Goal: Task Accomplishment & Management: Complete application form

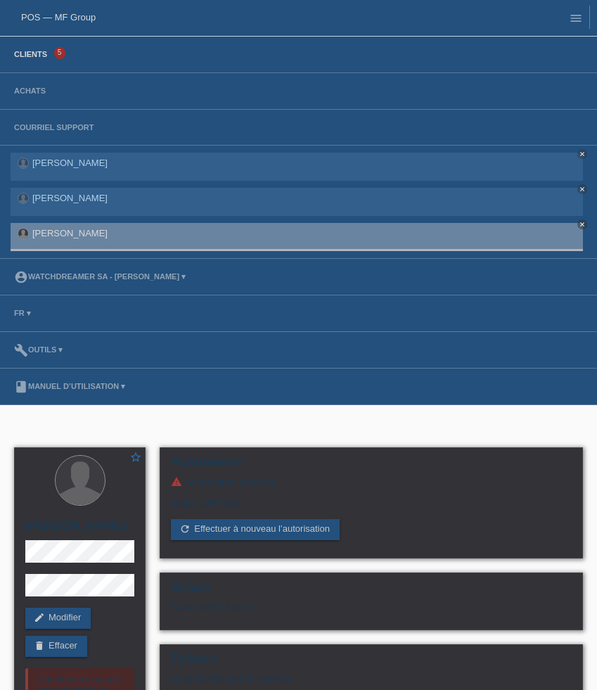
click at [32, 57] on link "Clients" at bounding box center [30, 54] width 47 height 8
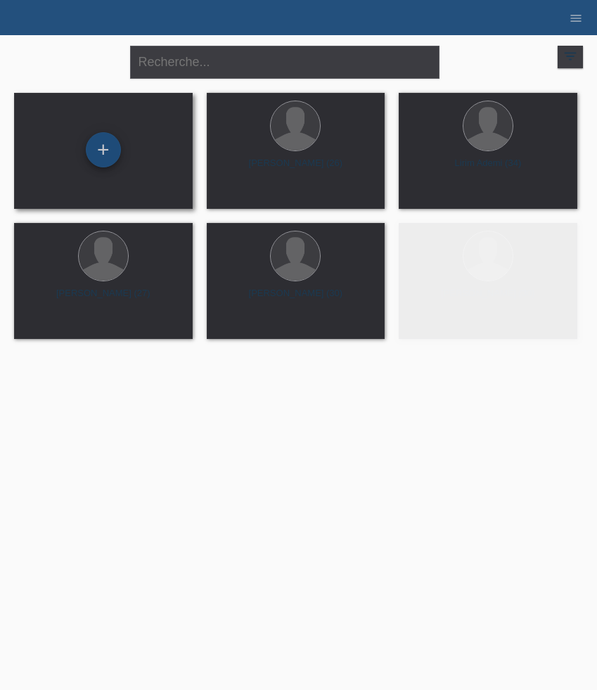
click at [108, 160] on div "+" at bounding box center [103, 149] width 35 height 35
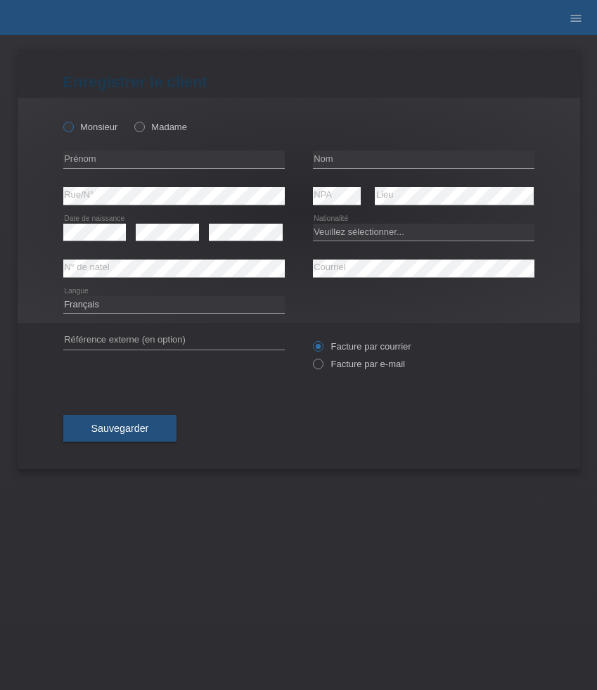
click at [60, 120] on icon at bounding box center [60, 120] width 0 height 0
click at [72, 131] on input "Monsieur" at bounding box center [67, 126] width 9 height 9
radio input "true"
click at [169, 158] on input "text" at bounding box center [174, 159] width 222 height 18
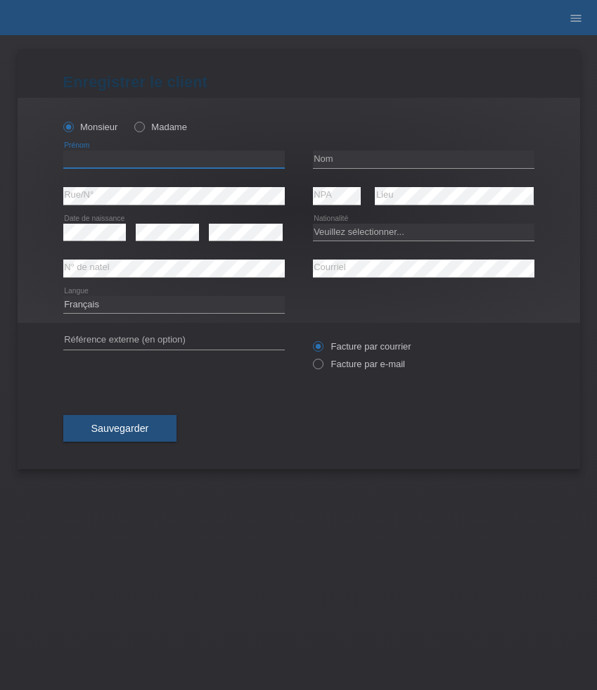
paste input "[PERSON_NAME]"
type input "[PERSON_NAME]"
click at [349, 161] on input "text" at bounding box center [424, 159] width 222 height 18
paste input "[PERSON_NAME]"
type input "[PERSON_NAME]"
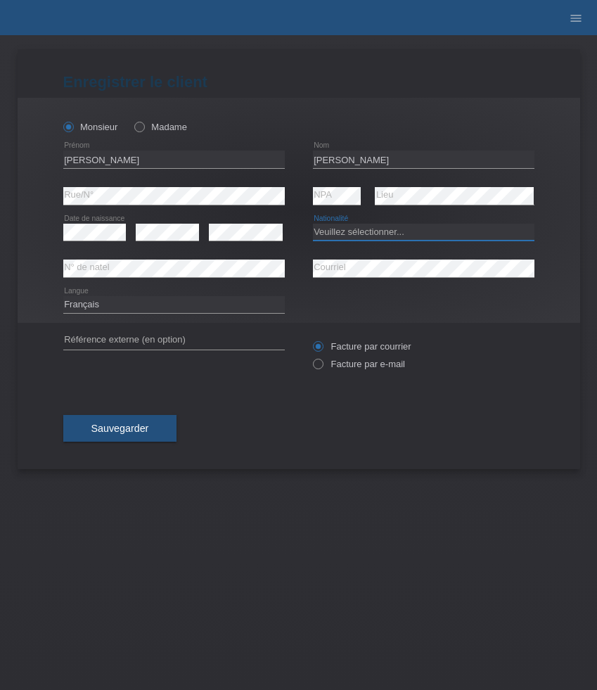
click at [353, 236] on select "Veuillez sélectionner... Suisse Allemagne Autriche Liechtenstein ------------ A…" at bounding box center [424, 232] width 222 height 17
select select "CH"
click at [313, 224] on select "Veuillez sélectionner... Suisse Allemagne Autriche Liechtenstein ------------ A…" at bounding box center [424, 232] width 222 height 17
click at [368, 366] on label "Facture par e-mail" at bounding box center [359, 364] width 92 height 11
click at [322, 366] on input "Facture par e-mail" at bounding box center [317, 368] width 9 height 18
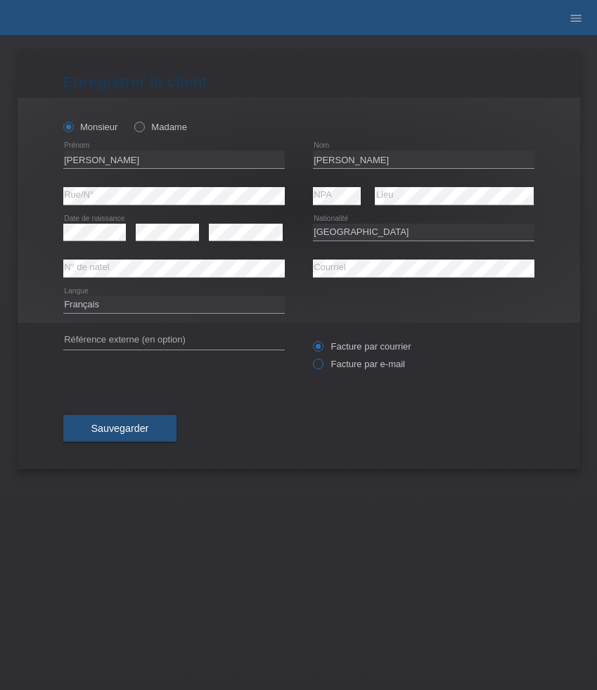
radio input "true"
click at [120, 437] on button "Sauvegarder" at bounding box center [120, 428] width 114 height 27
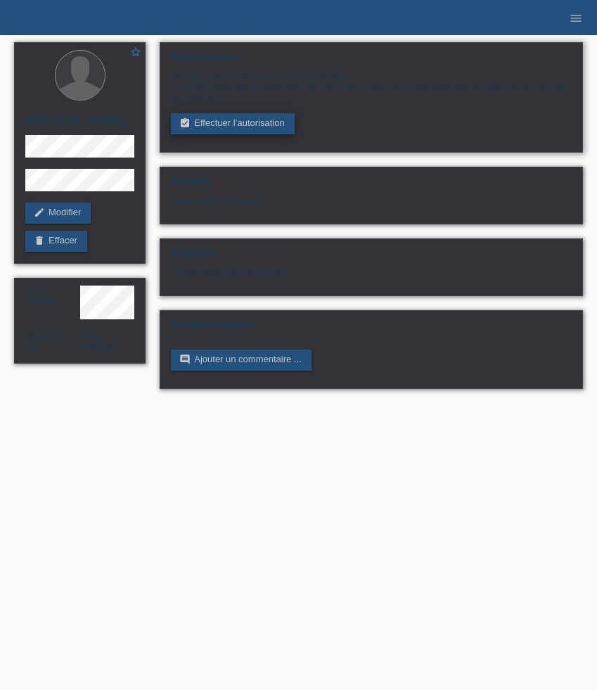
click at [213, 131] on link "assignment_turned_in Effectuer l’autorisation" at bounding box center [232, 123] width 123 height 21
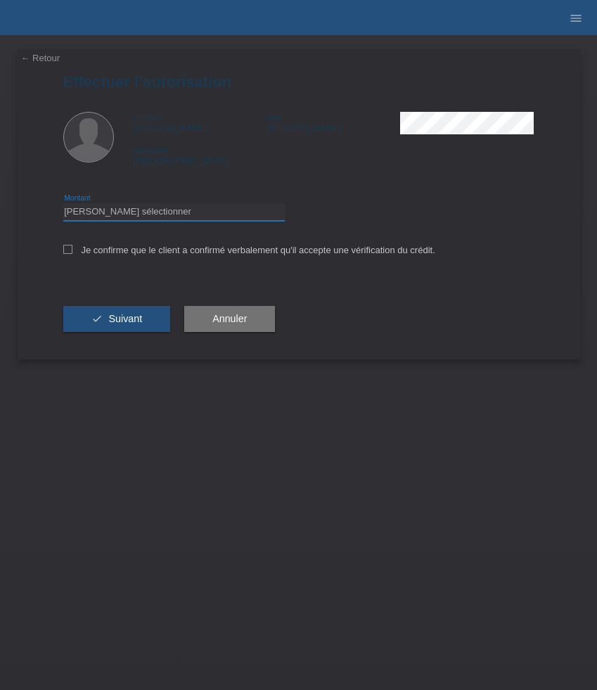
click at [238, 210] on select "Veuillez sélectionner CHF 1.00 - CHF 499.00 CHF 500.00 - CHF 1'999.00 CHF 2'000…" at bounding box center [174, 211] width 222 height 17
select select "3"
click at [63, 205] on select "Veuillez sélectionner CHF 1.00 - CHF 499.00 CHF 500.00 - CHF 1'999.00 CHF 2'000…" at bounding box center [174, 211] width 222 height 17
click at [238, 255] on label "Je confirme que le client a confirmé verbalement qu'il accepte une vérification…" at bounding box center [249, 250] width 372 height 11
click at [72, 254] on input "Je confirme que le client a confirmé verbalement qu'il accepte une vérification…" at bounding box center [67, 249] width 9 height 9
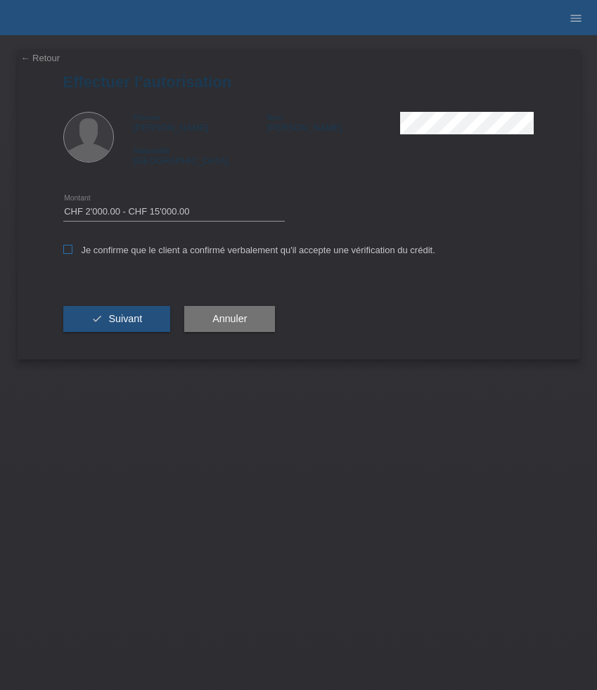
checkbox input "true"
click at [124, 324] on span "Suivant" at bounding box center [125, 318] width 34 height 11
